Goal: Task Accomplishment & Management: Manage account settings

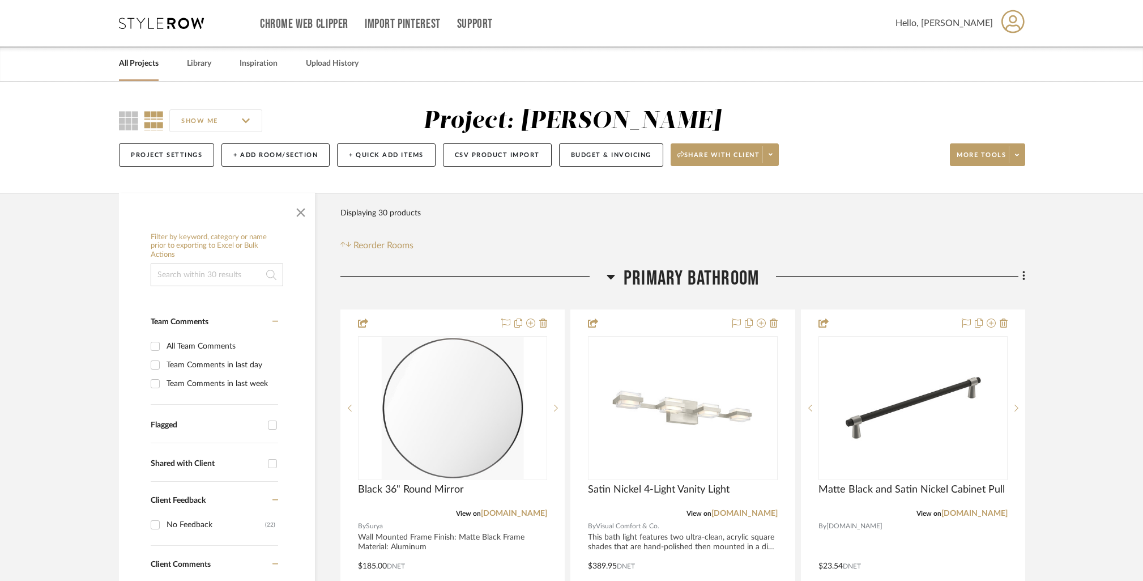
click at [137, 64] on link "All Projects" at bounding box center [139, 63] width 40 height 15
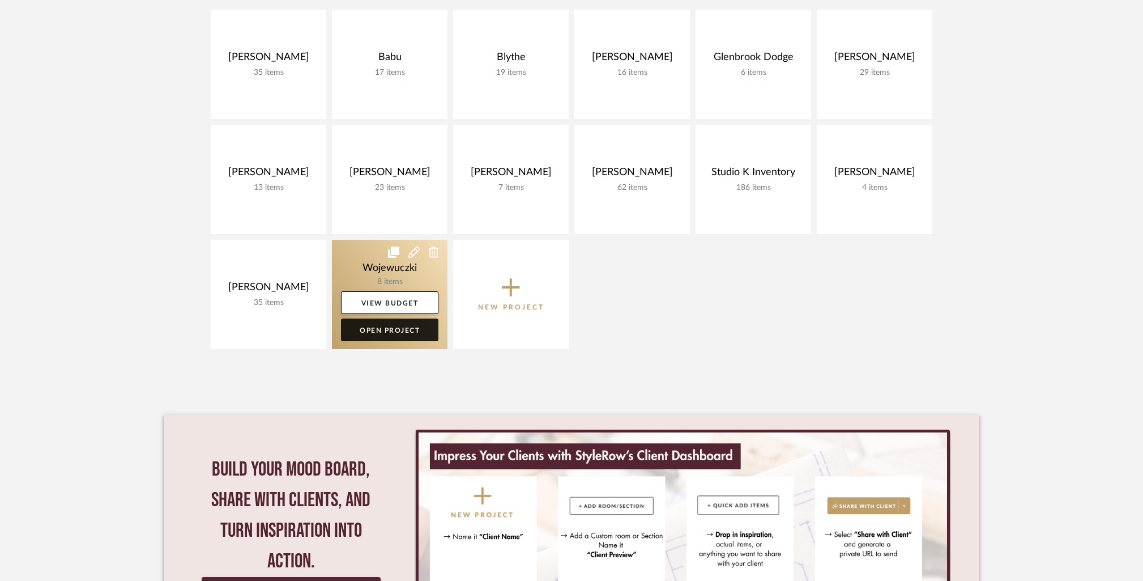
click at [400, 333] on link "Open Project" at bounding box center [389, 329] width 97 height 23
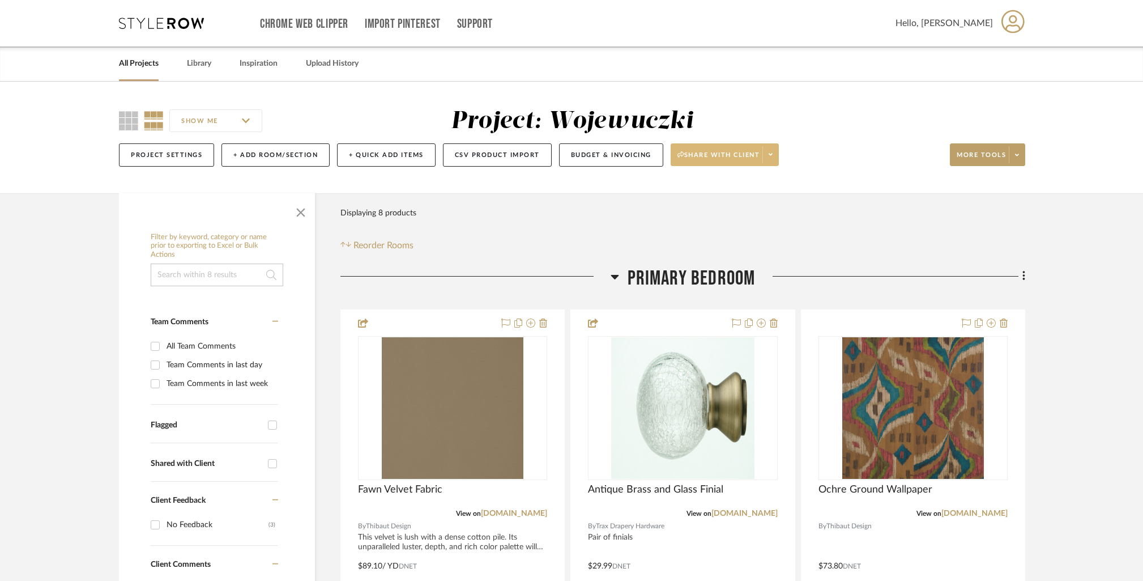
click at [775, 156] on span at bounding box center [770, 154] width 16 height 17
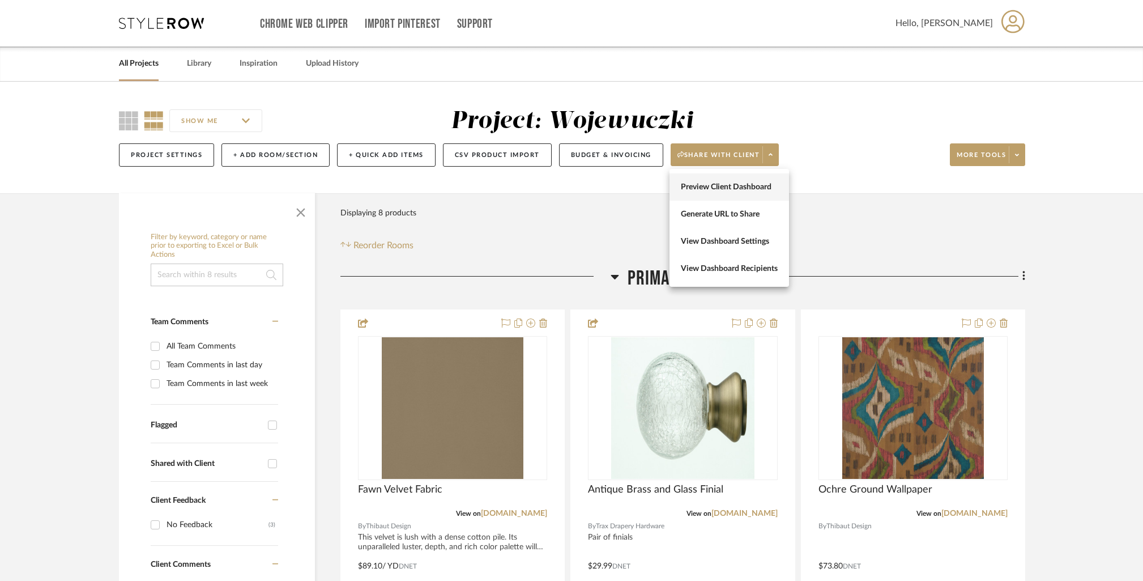
click at [734, 187] on span "Preview Client Dashboard" at bounding box center [729, 187] width 97 height 10
click at [147, 64] on link "All Projects" at bounding box center [139, 63] width 40 height 15
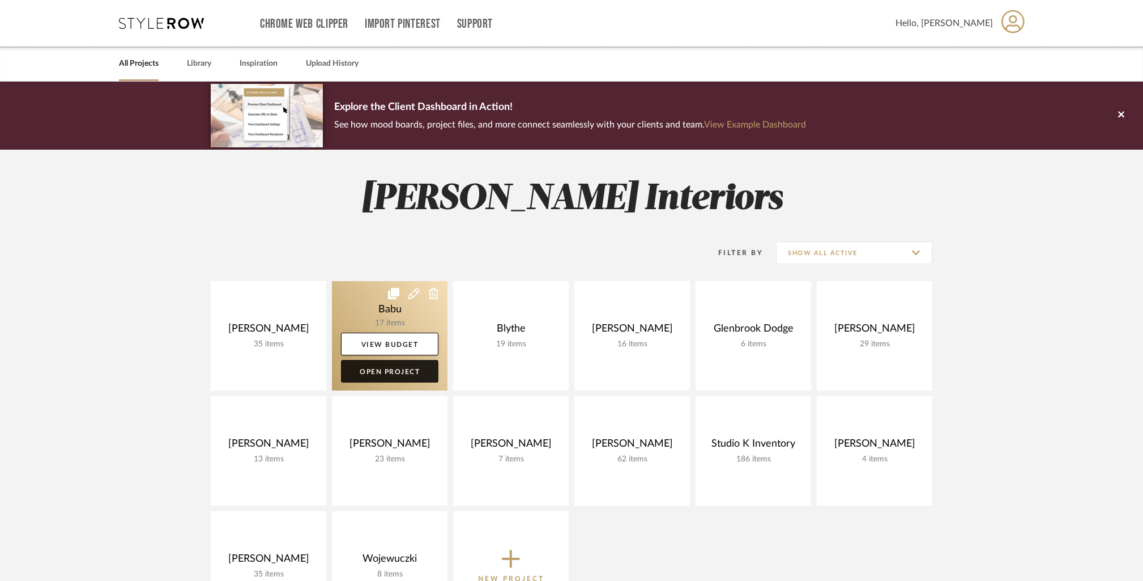
click at [395, 382] on link "Open Project" at bounding box center [389, 371] width 97 height 23
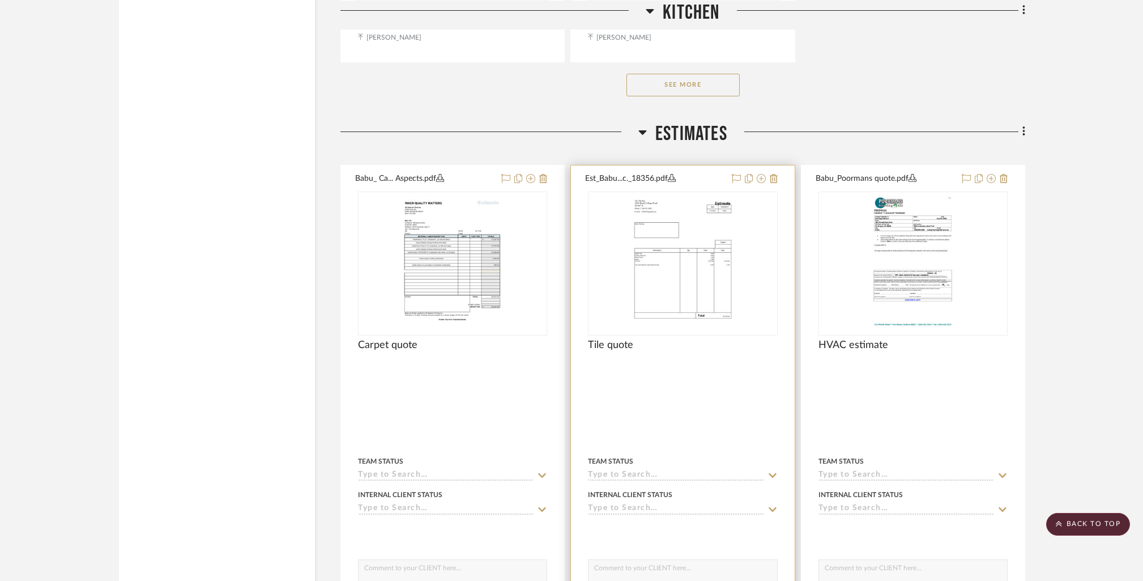
scroll to position [1744, 0]
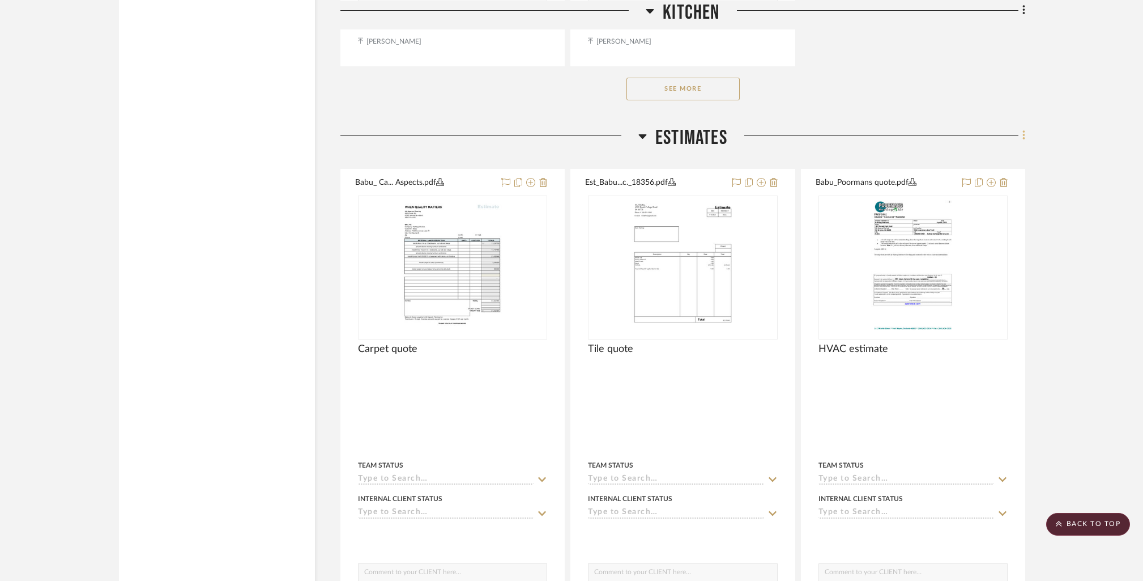
click at [1024, 139] on icon at bounding box center [1023, 136] width 2 height 10
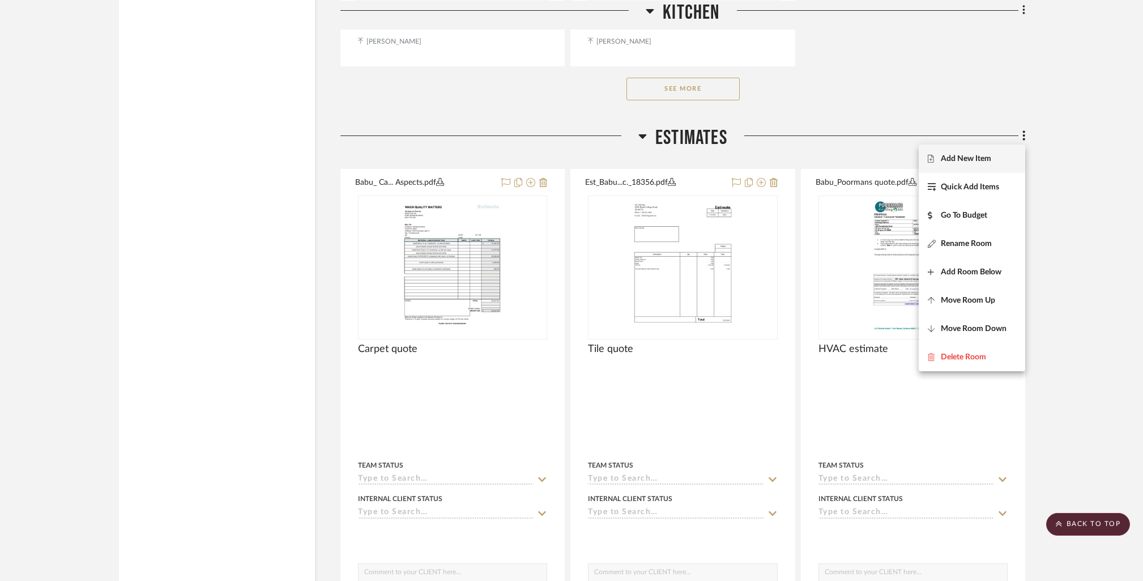
click at [998, 153] on span "Add New Item" at bounding box center [972, 158] width 88 height 10
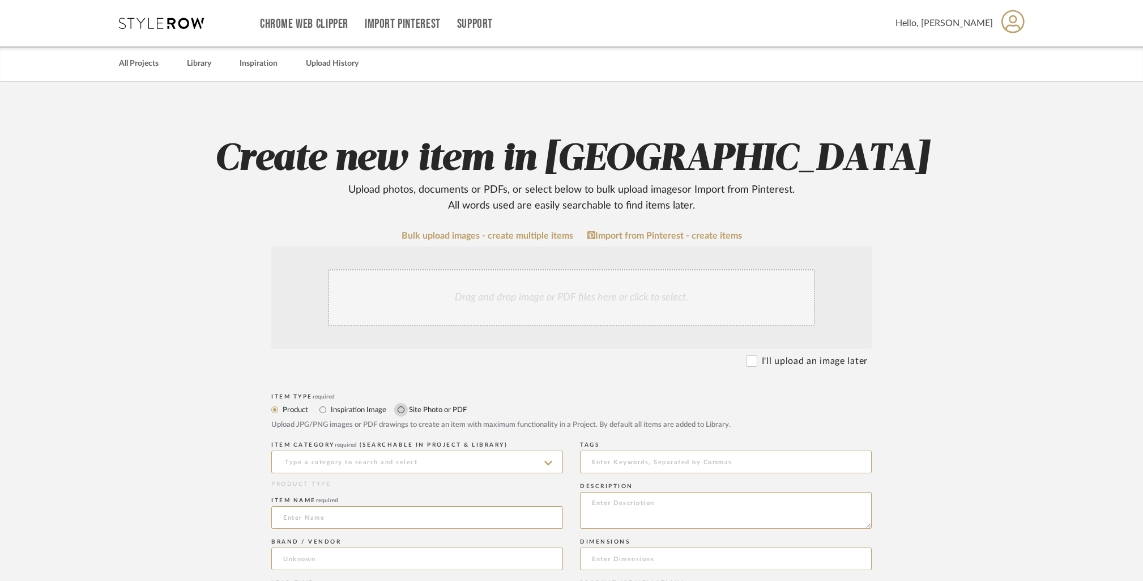
click at [402, 407] on input "Site Photo or PDF" at bounding box center [401, 410] width 14 height 14
radio input "true"
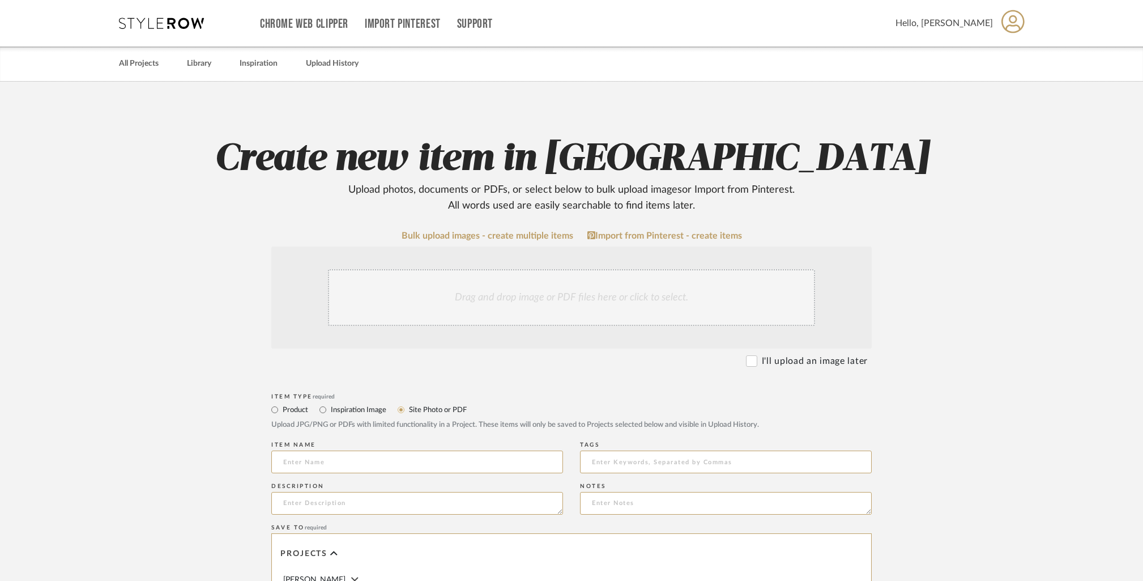
scroll to position [123, 0]
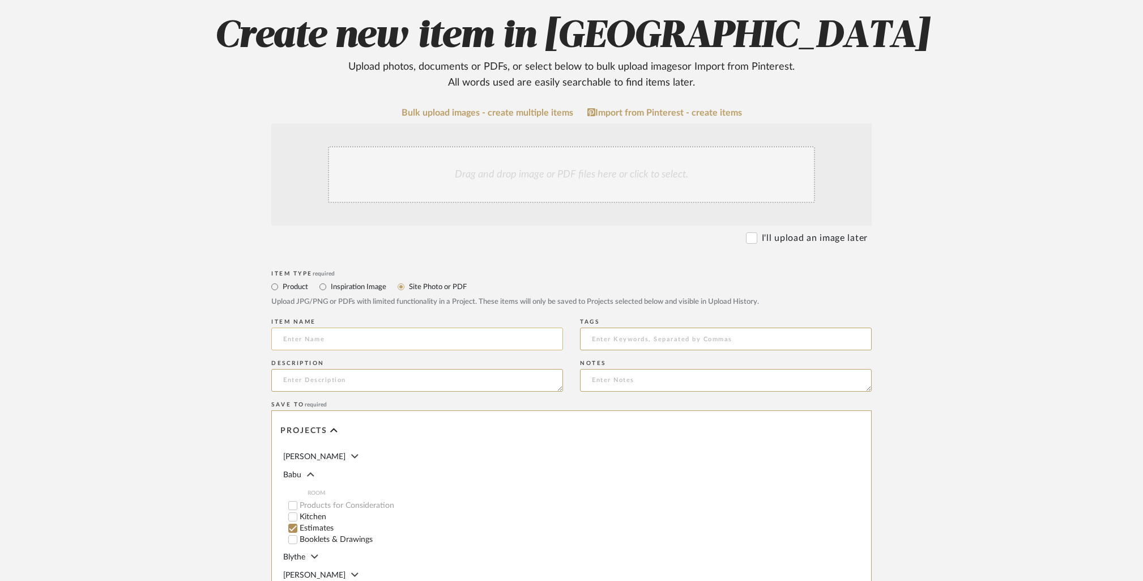
click at [381, 334] on input at bounding box center [417, 338] width 292 height 23
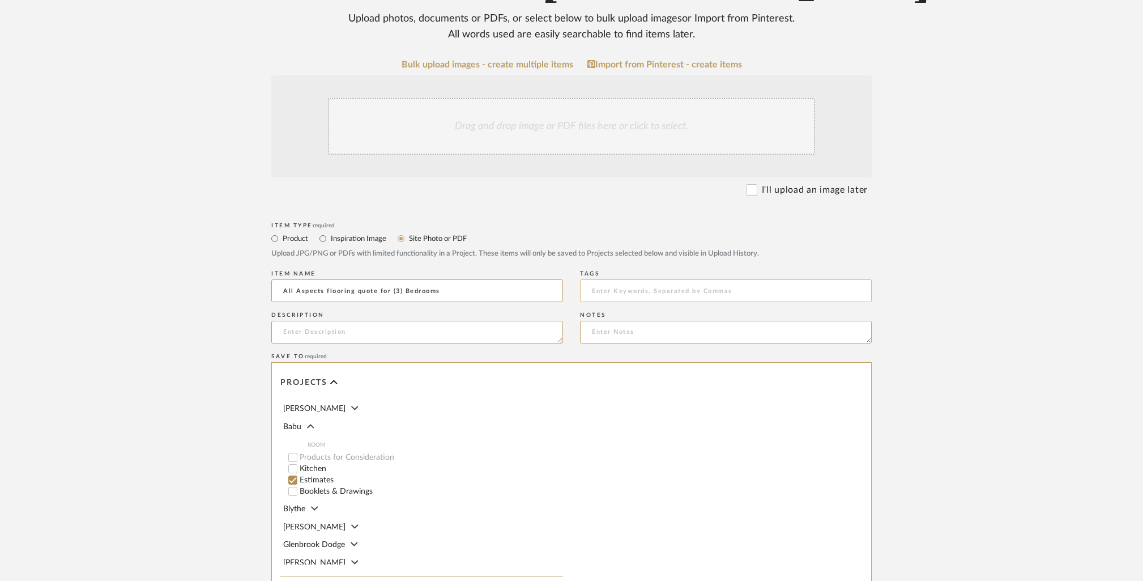
scroll to position [0, 0]
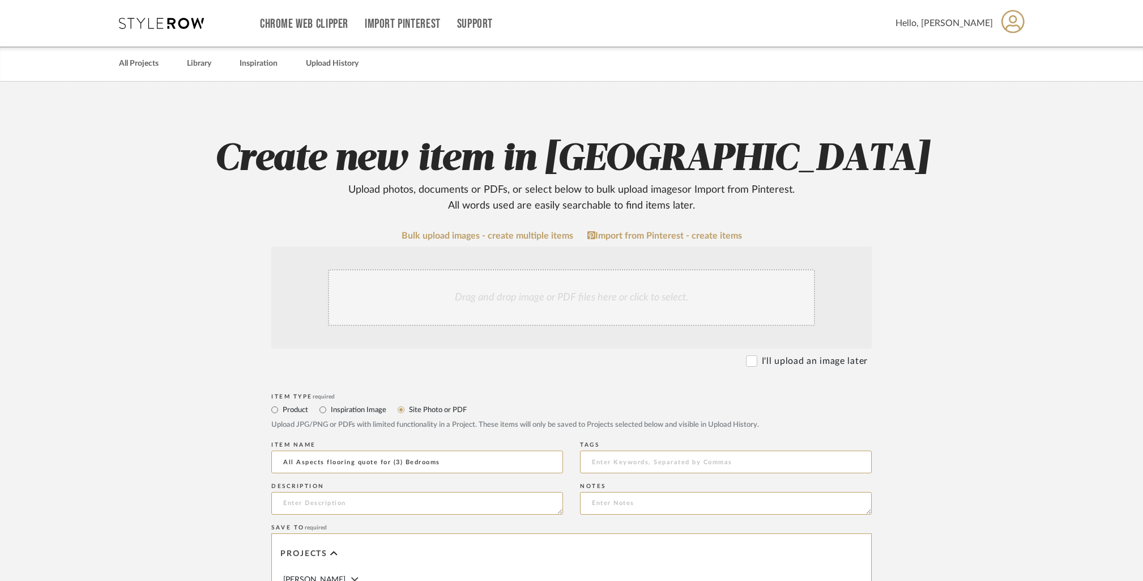
type input "All Aspects flooring quote for (3) Bedrooms"
click at [518, 293] on div "Drag and drop image or PDF files here or click to select." at bounding box center [571, 297] width 487 height 57
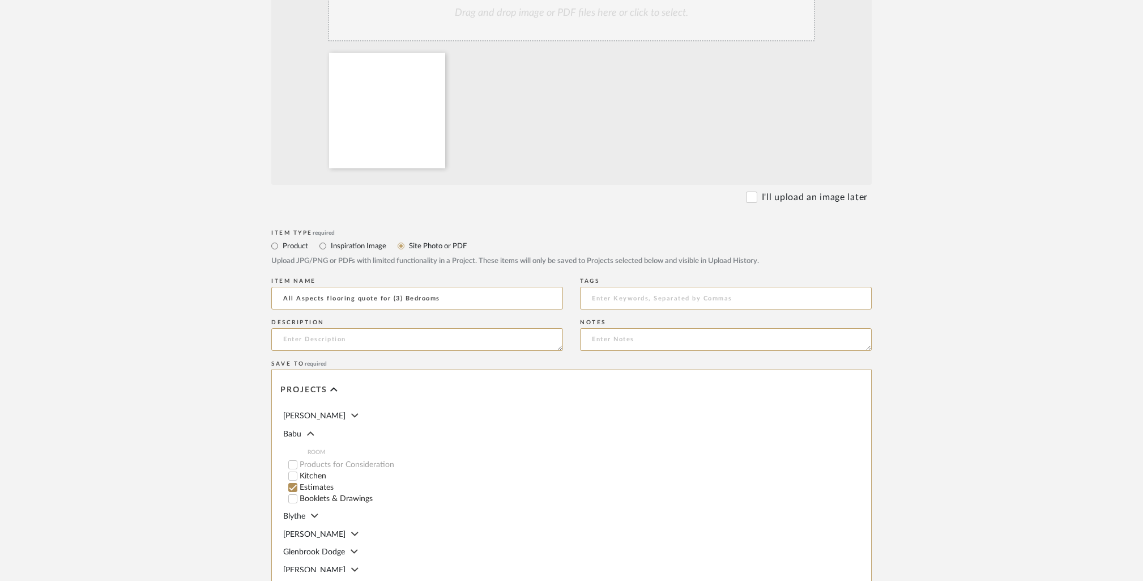
scroll to position [468, 0]
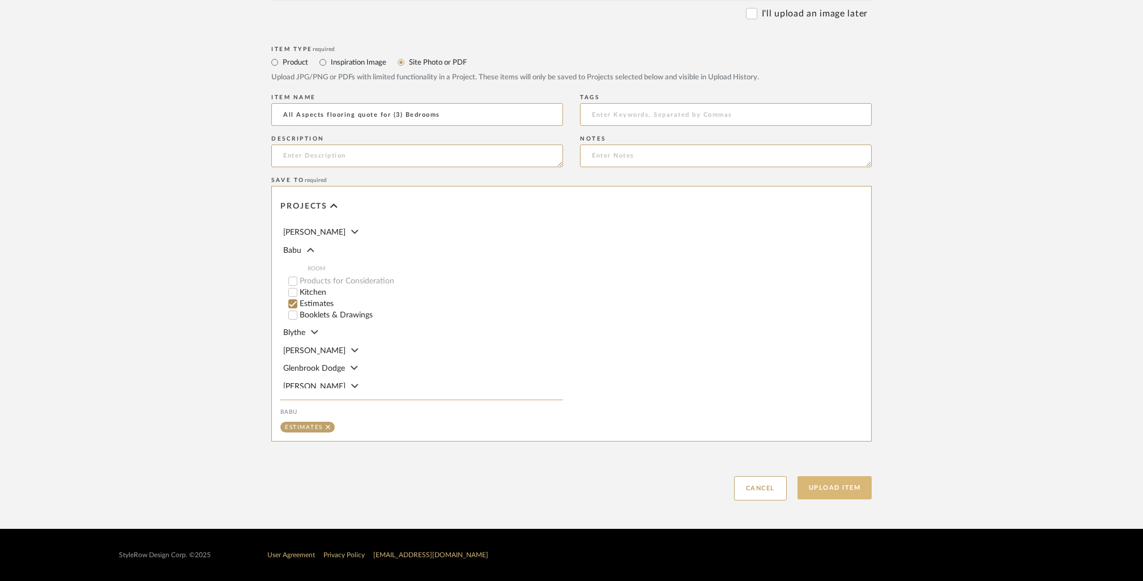
click at [846, 485] on button "Upload Item" at bounding box center [834, 487] width 75 height 23
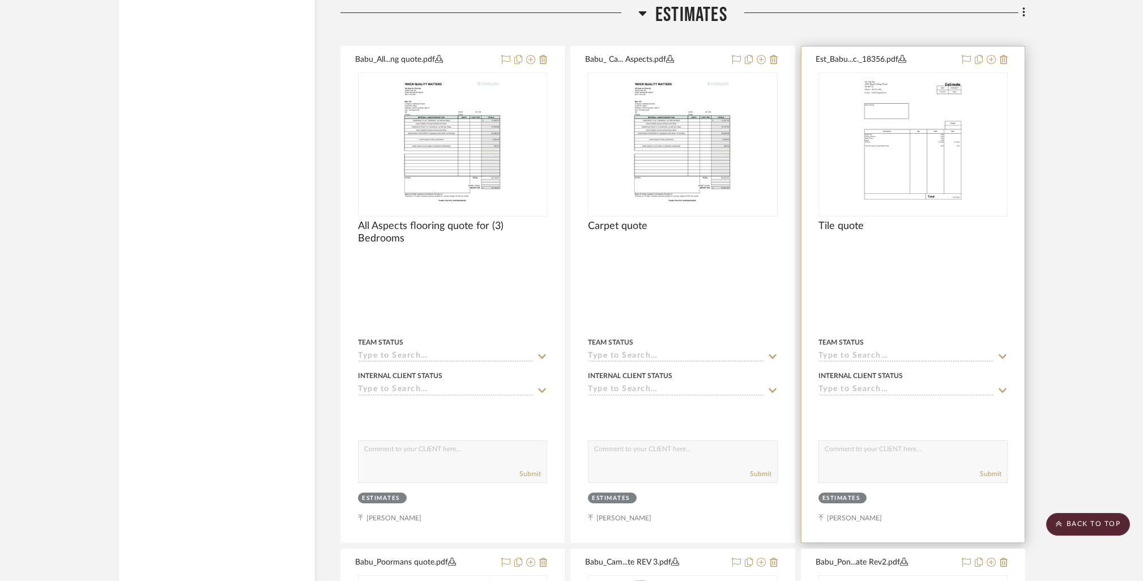
scroll to position [1868, 0]
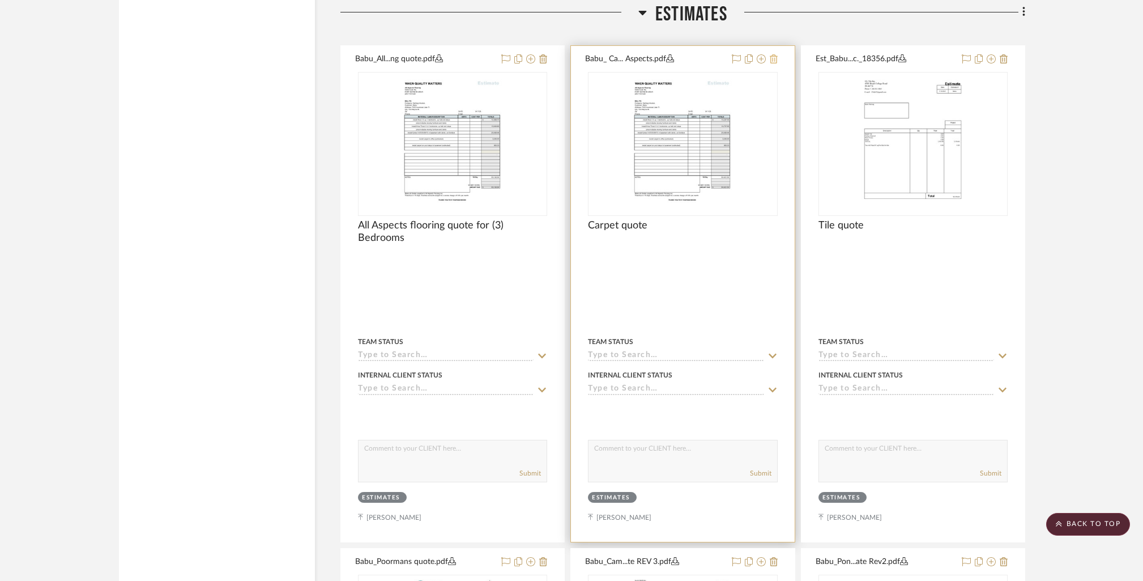
click at [772, 56] on icon at bounding box center [774, 58] width 8 height 9
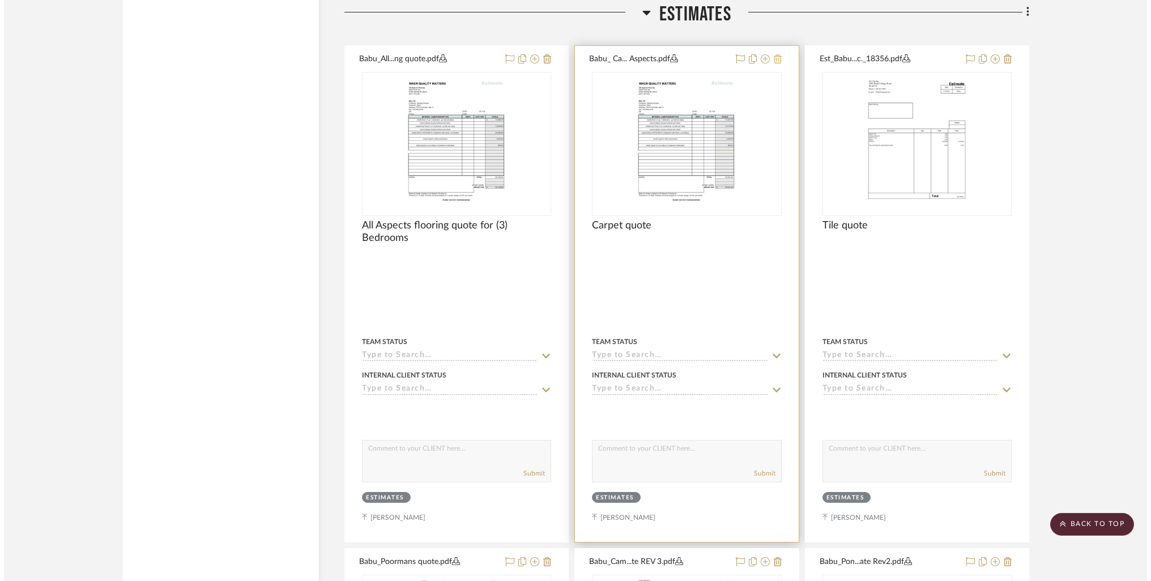
scroll to position [0, 0]
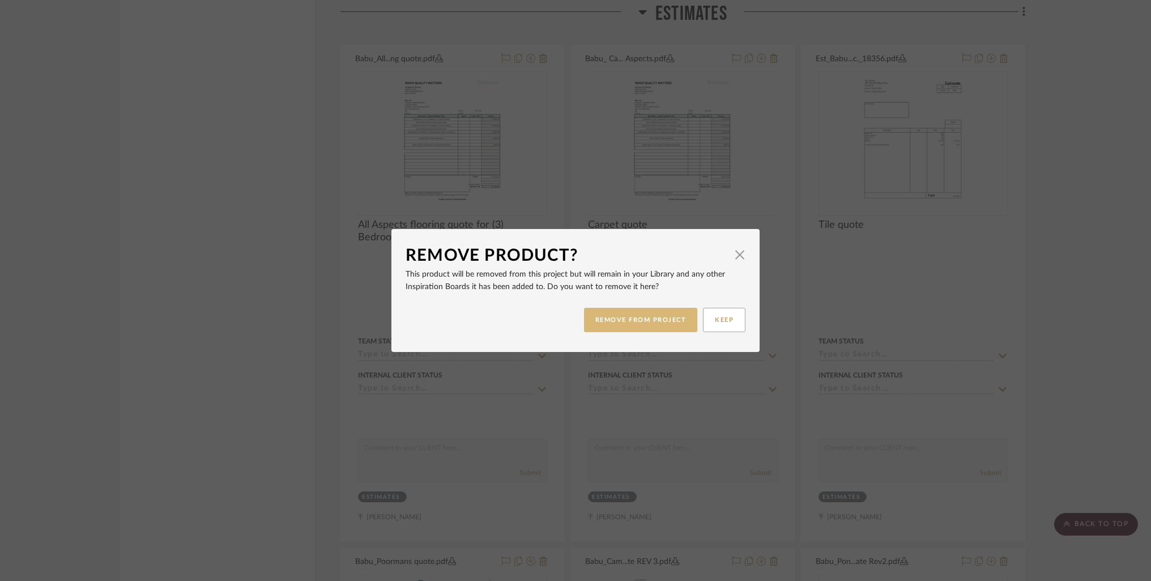
click at [666, 321] on button "REMOVE FROM PROJECT" at bounding box center [641, 320] width 114 height 24
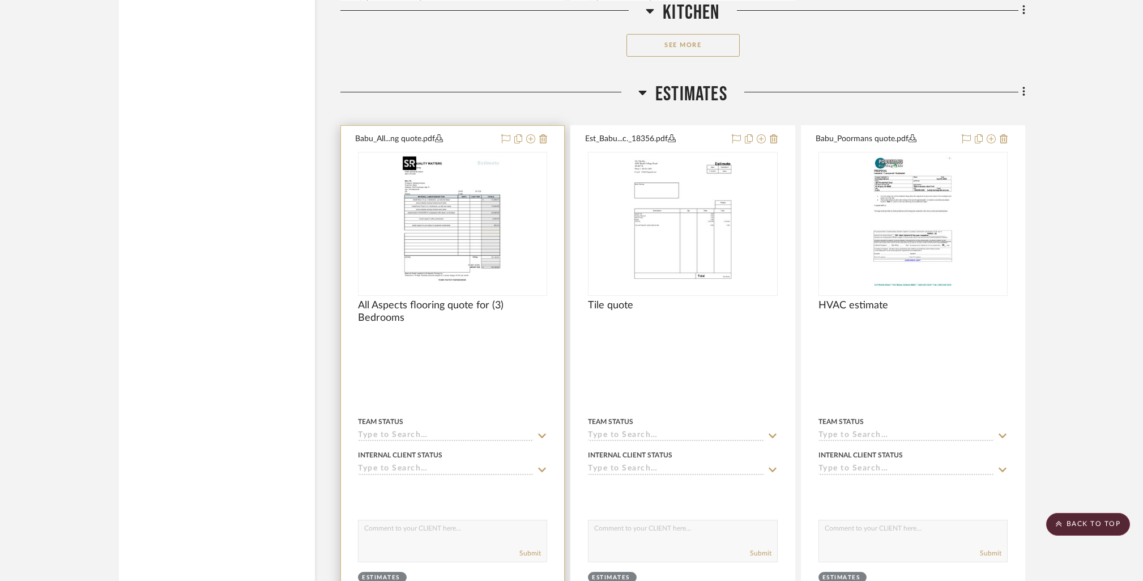
scroll to position [1782, 0]
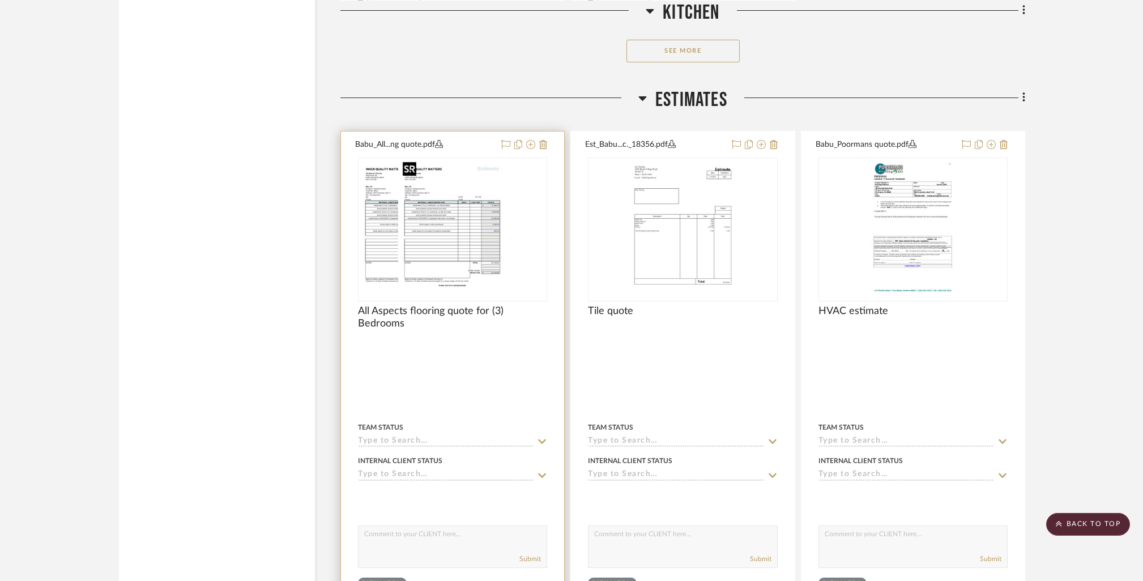
click at [470, 249] on div at bounding box center [452, 229] width 189 height 144
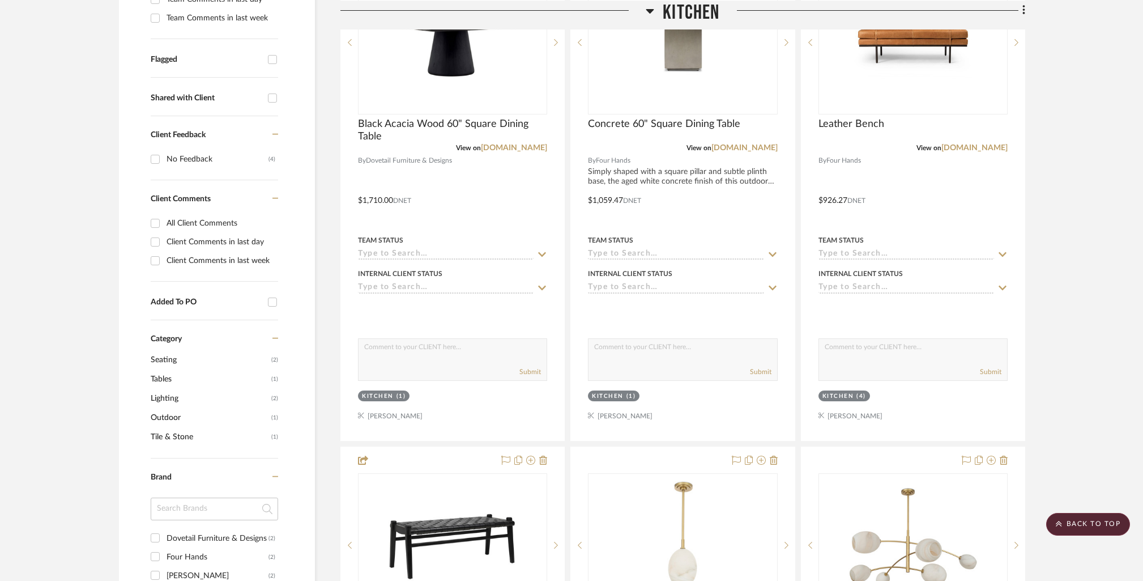
scroll to position [0, 0]
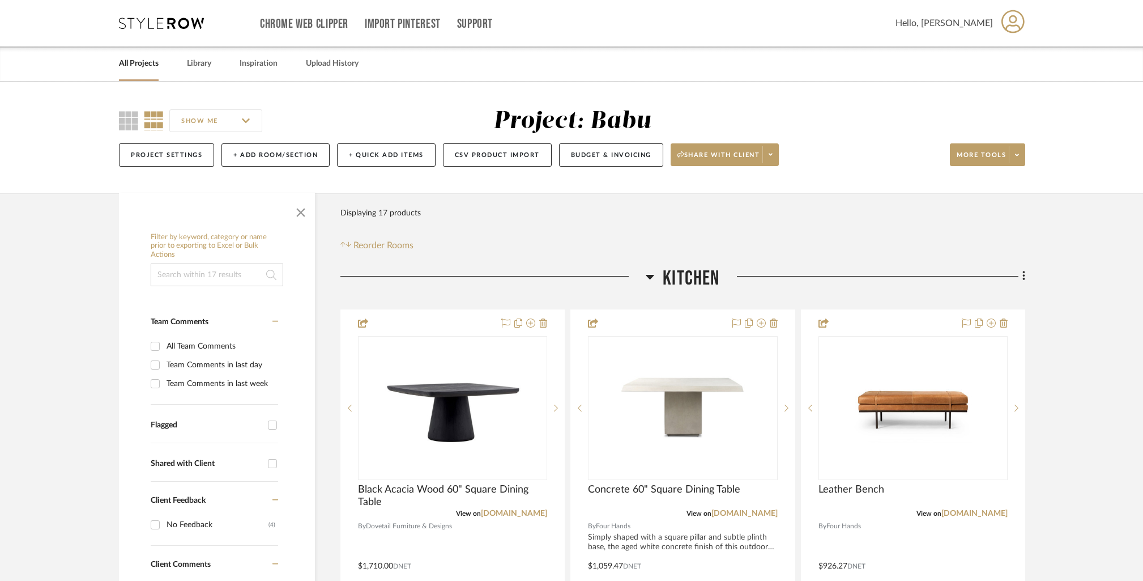
click at [125, 64] on link "All Projects" at bounding box center [139, 63] width 40 height 15
